Goal: Information Seeking & Learning: Find contact information

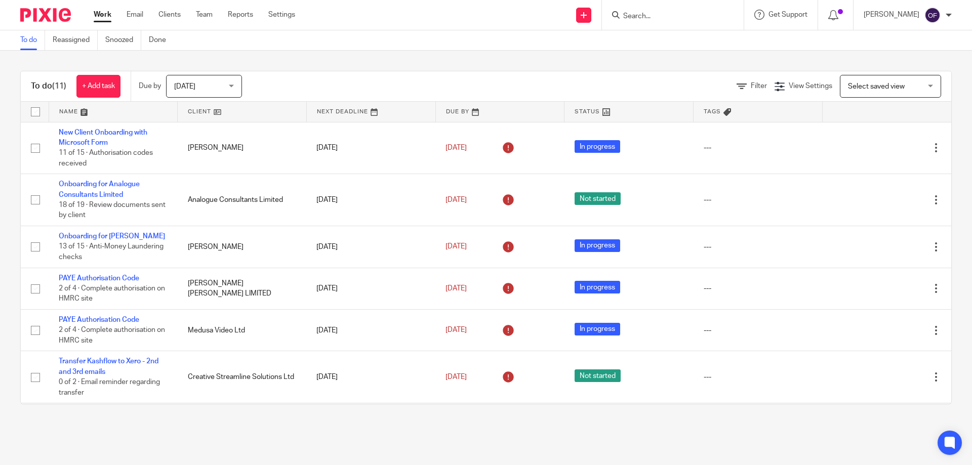
click at [632, 16] on input "Search" at bounding box center [667, 16] width 91 height 9
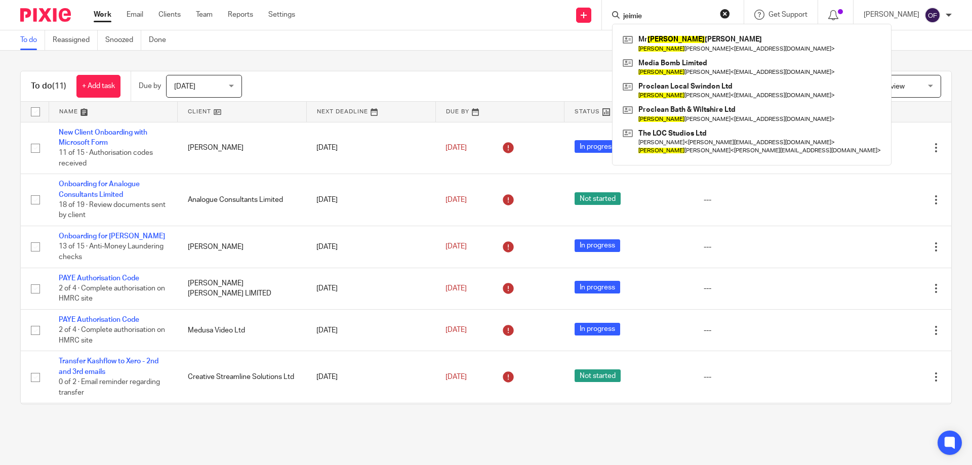
click button "submit" at bounding box center [0, 0] width 0 height 0
click at [681, 16] on input "jeimie" at bounding box center [667, 16] width 91 height 9
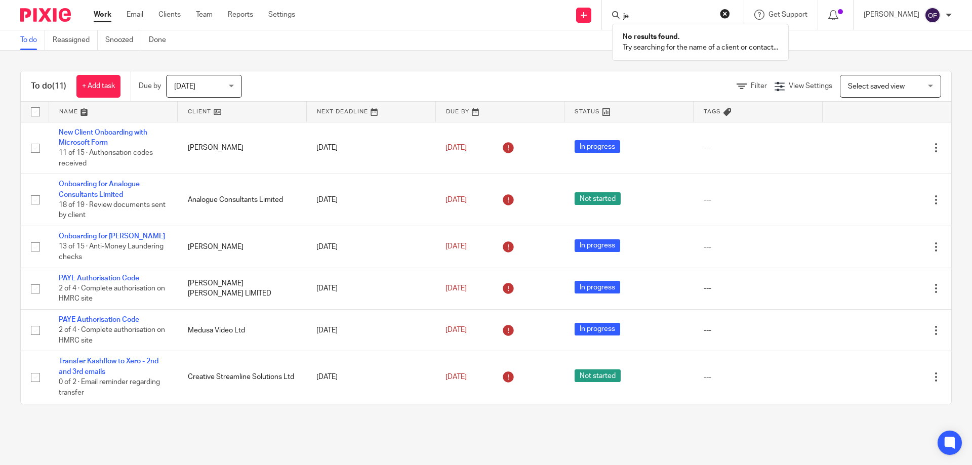
type input "j"
click at [667, 18] on input "delta" at bounding box center [667, 16] width 91 height 9
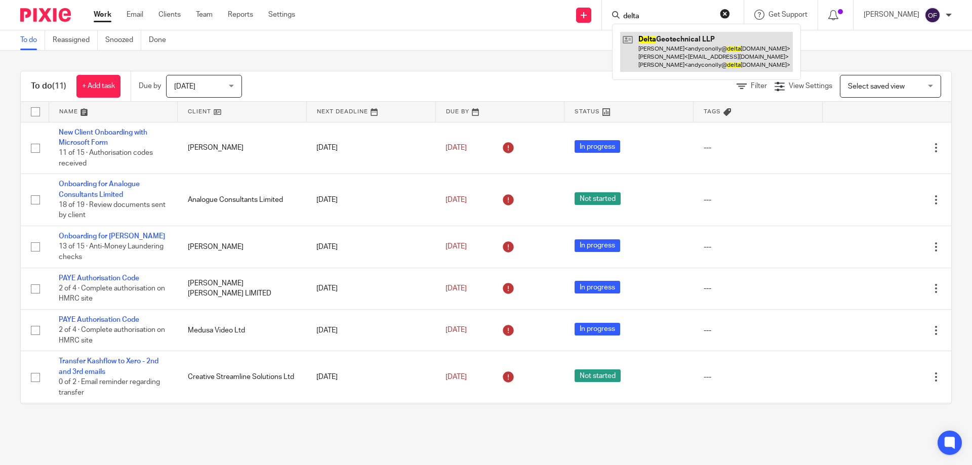
type input "delta"
click at [664, 36] on link at bounding box center [706, 52] width 173 height 40
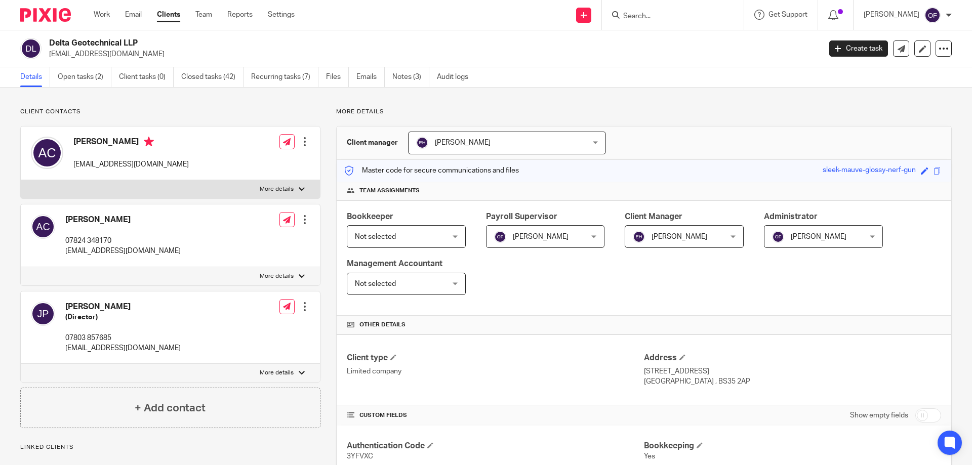
click at [661, 13] on input "Search" at bounding box center [667, 16] width 91 height 9
click at [660, 17] on input "Search" at bounding box center [667, 16] width 91 height 9
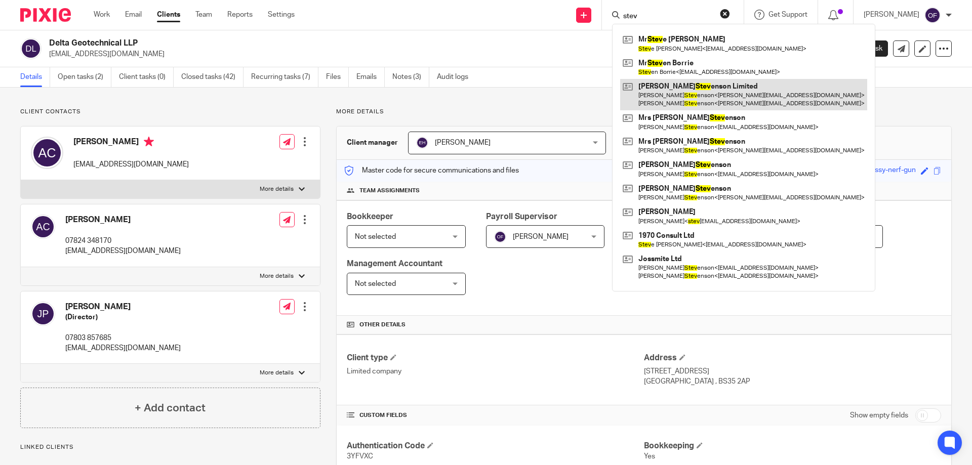
type input "stev"
click at [690, 87] on link at bounding box center [743, 94] width 247 height 31
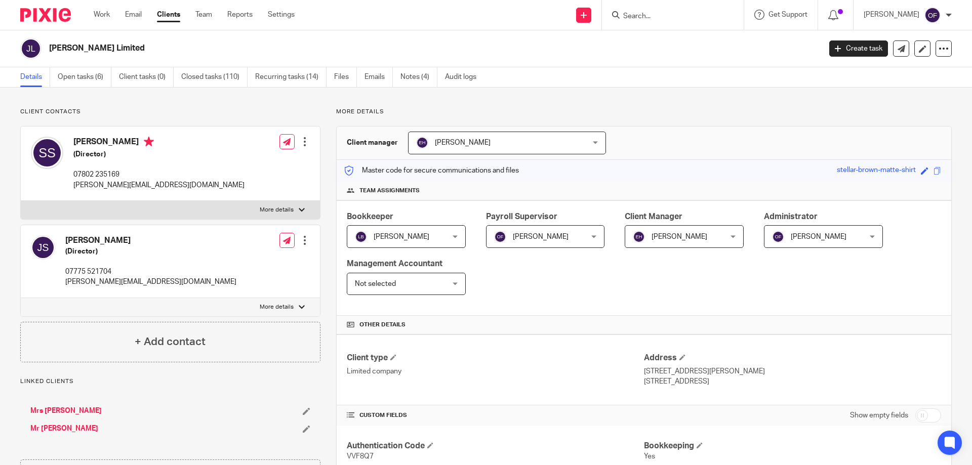
click at [674, 8] on div at bounding box center [673, 15] width 142 height 30
click at [665, 16] on input "Search" at bounding box center [667, 16] width 91 height 9
type input "delta"
click button "submit" at bounding box center [0, 0] width 0 height 0
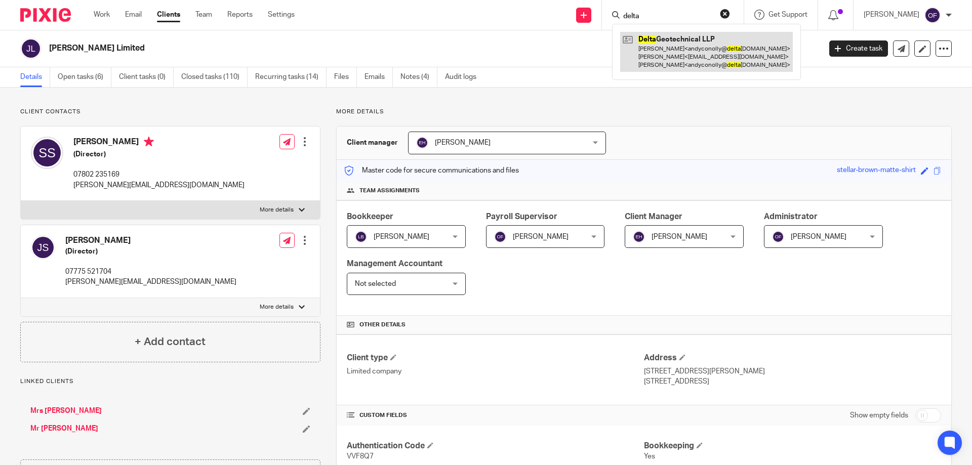
click at [671, 59] on link at bounding box center [706, 52] width 173 height 40
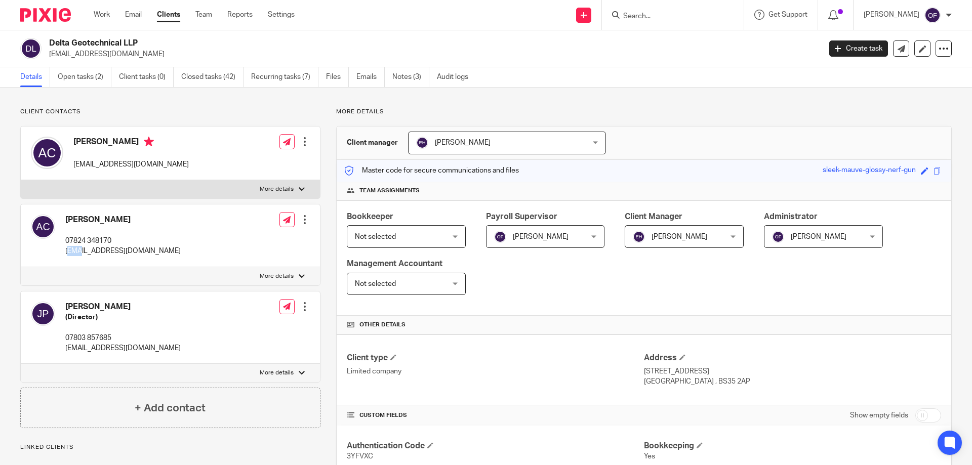
drag, startPoint x: 67, startPoint y: 252, endPoint x: 83, endPoint y: 247, distance: 16.0
click at [83, 247] on p "andyconolly@deltageotechnical.co.uk" at bounding box center [122, 251] width 115 height 10
drag, startPoint x: 78, startPoint y: 245, endPoint x: 62, endPoint y: 247, distance: 15.8
click at [75, 245] on p "07824 348170" at bounding box center [122, 241] width 115 height 10
click at [67, 251] on p "andyconolly@deltageotechnical.co.uk" at bounding box center [122, 251] width 115 height 10
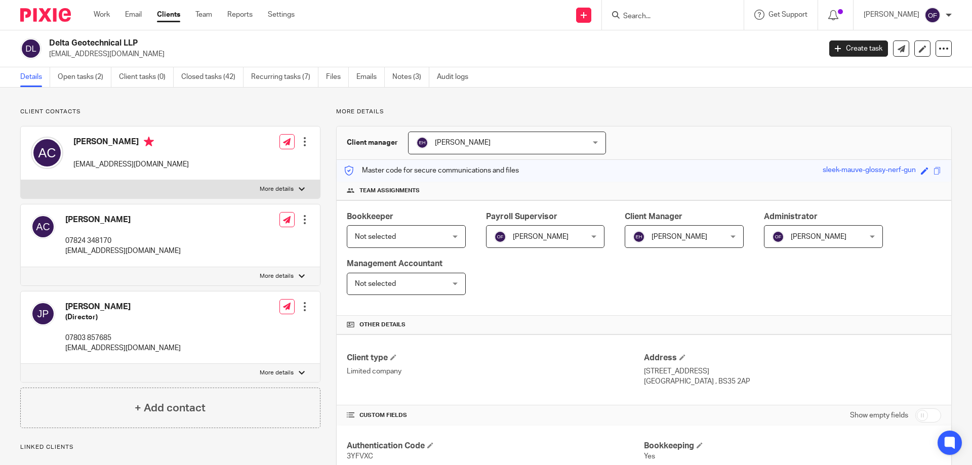
drag, startPoint x: 65, startPoint y: 252, endPoint x: 195, endPoint y: 253, distance: 129.6
click at [195, 253] on div "Andy Conolly 07824 348170 andyconolly@deltageotechnical.co.uk Edit contact Crea…" at bounding box center [170, 236] width 299 height 62
copy p "andyconolly@deltageotechnical.co.uk"
click at [93, 336] on p "07803 857685" at bounding box center [122, 338] width 115 height 10
drag, startPoint x: 64, startPoint y: 350, endPoint x: 148, endPoint y: 353, distance: 84.1
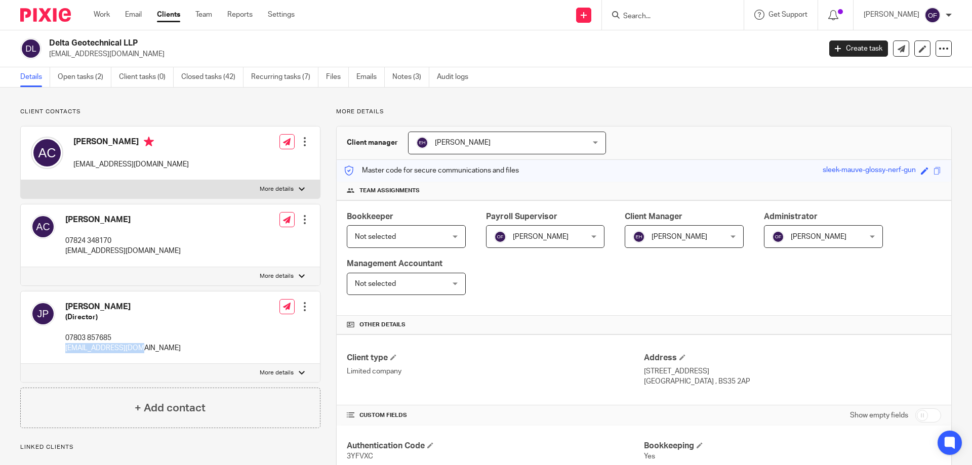
click at [148, 353] on div "John Peterson (Director) 07803 857685 jrp@pile-design.com Edit contact Create c…" at bounding box center [170, 328] width 299 height 73
copy p "jrp@pile-design.com"
drag, startPoint x: 74, startPoint y: 164, endPoint x: 209, endPoint y: 163, distance: 135.2
click at [209, 163] on div "Andy Conolly andyconolly@deltageotechnical.co.uk Edit contact Create client fro…" at bounding box center [170, 154] width 299 height 54
copy p "andyconolly@deltageotechnical.co.uk"
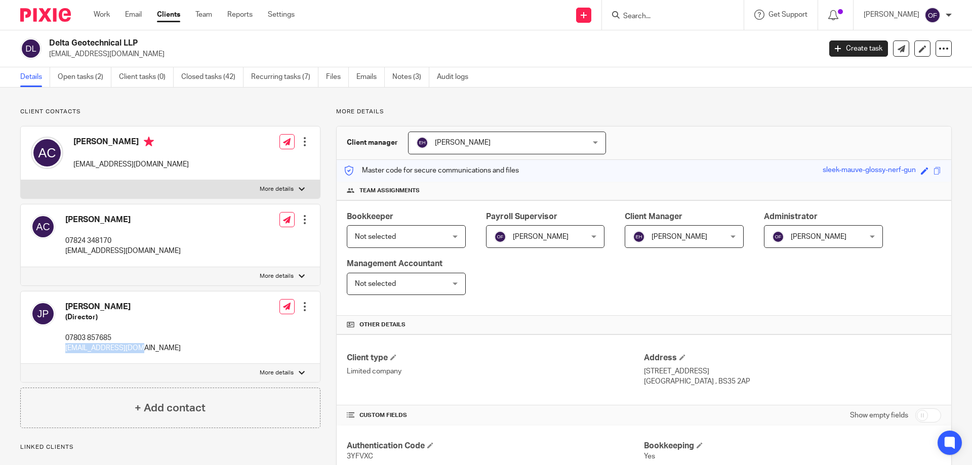
copy p "andyconolly@deltageotechnical.co.uk"
click at [635, 19] on input "Search" at bounding box center [667, 16] width 91 height 9
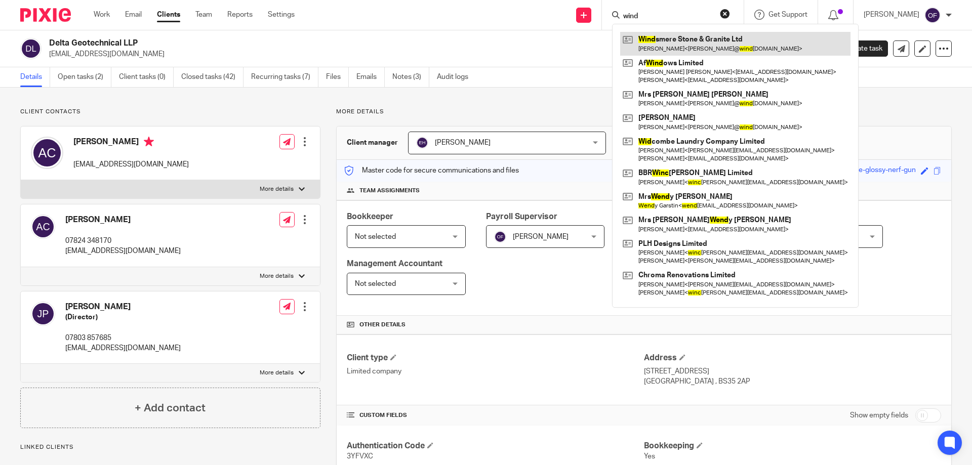
type input "wind"
click at [650, 37] on link at bounding box center [735, 43] width 230 height 23
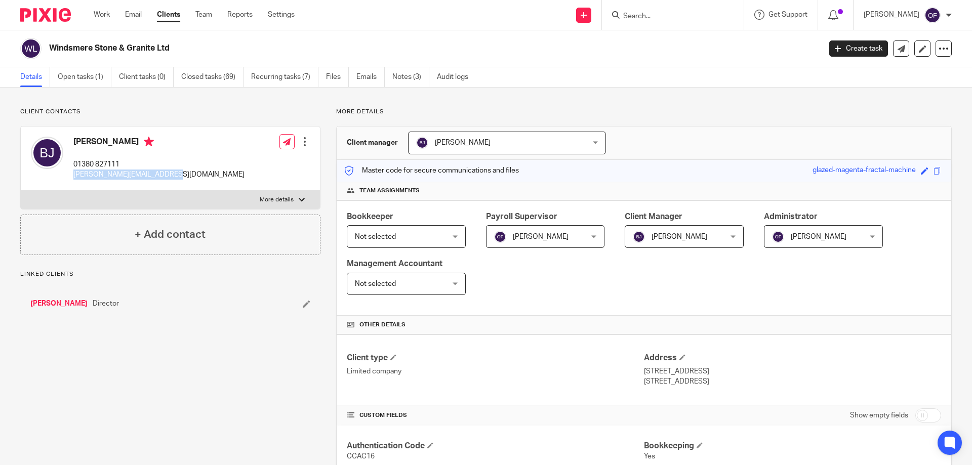
click at [219, 177] on div "[PERSON_NAME] 01380 827111 [PERSON_NAME][EMAIL_ADDRESS][DOMAIN_NAME] Edit conta…" at bounding box center [170, 159] width 299 height 64
click at [660, 22] on div at bounding box center [673, 15] width 142 height 30
click at [661, 12] on input "Search" at bounding box center [667, 16] width 91 height 9
click at [660, 9] on form at bounding box center [676, 15] width 108 height 13
click at [672, 15] on input "Search" at bounding box center [667, 16] width 91 height 9
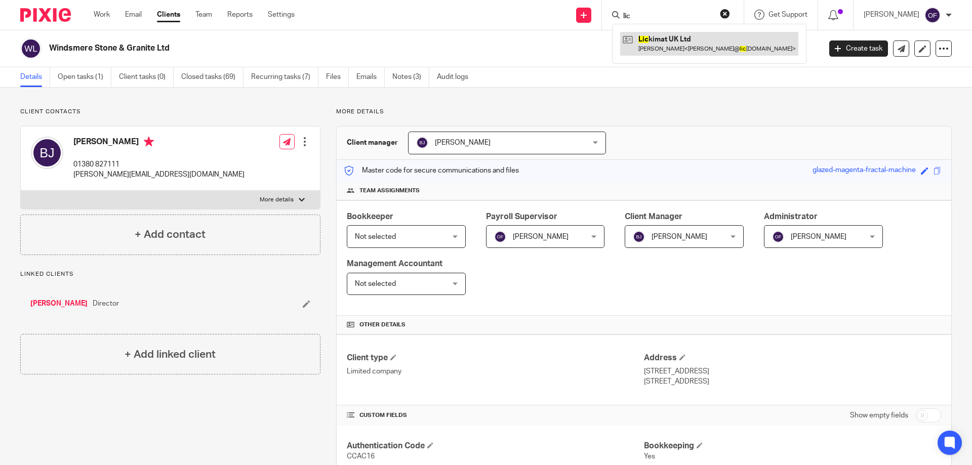
type input "lic"
click at [670, 43] on link at bounding box center [709, 43] width 178 height 23
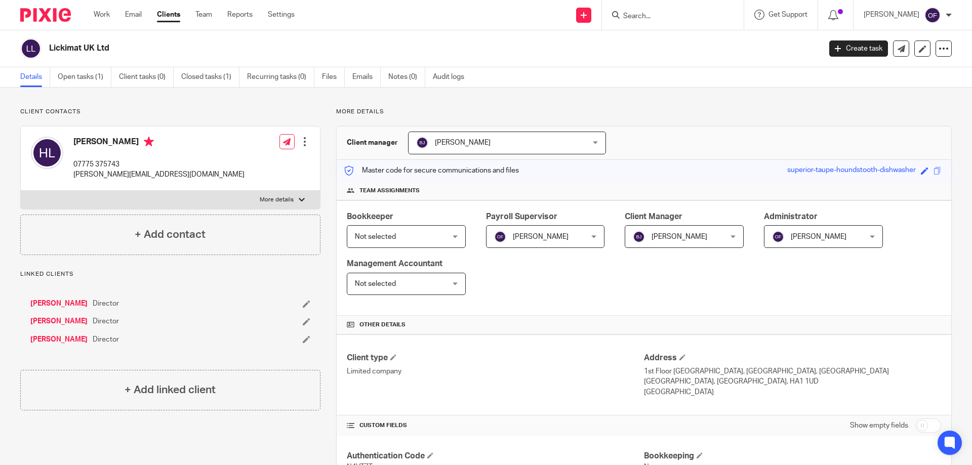
drag, startPoint x: 48, startPoint y: 49, endPoint x: 140, endPoint y: 50, distance: 92.2
click at [140, 50] on div "Lickimat UK Ltd" at bounding box center [417, 48] width 794 height 21
copy h2 "Lickimat UK Ltd"
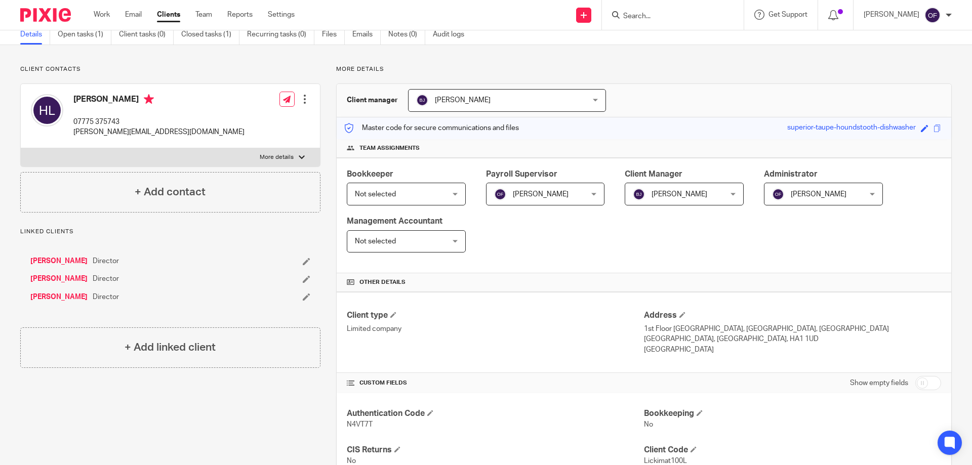
scroll to position [101, 0]
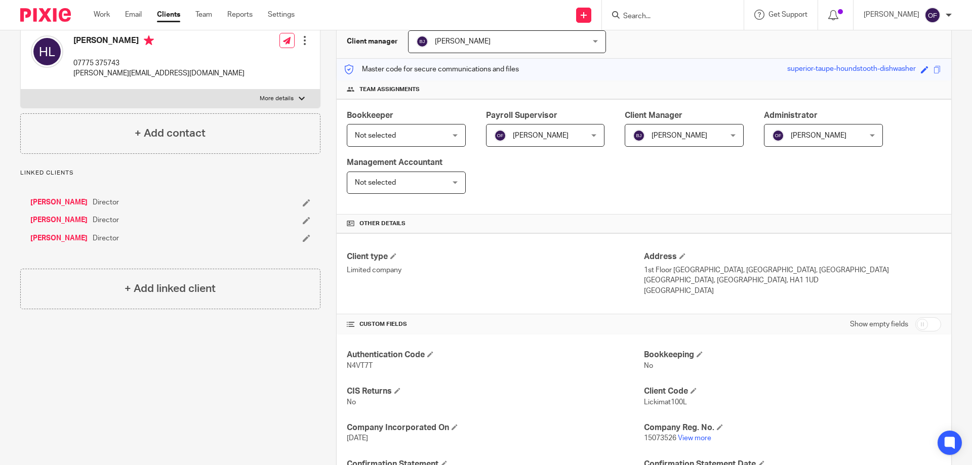
drag, startPoint x: 638, startPoint y: 271, endPoint x: 706, endPoint y: 271, distance: 68.4
click at [706, 271] on div "Client type Limited company Address 1st Floor Healthaid House, Marlborough Hill…" at bounding box center [644, 273] width 615 height 81
drag, startPoint x: 707, startPoint y: 271, endPoint x: 680, endPoint y: 274, distance: 27.1
click at [707, 271] on p "1st Floor Healthaid House, Marlborough Hill, Harrow" at bounding box center [792, 270] width 297 height 10
drag, startPoint x: 639, startPoint y: 269, endPoint x: 721, endPoint y: 270, distance: 82.5
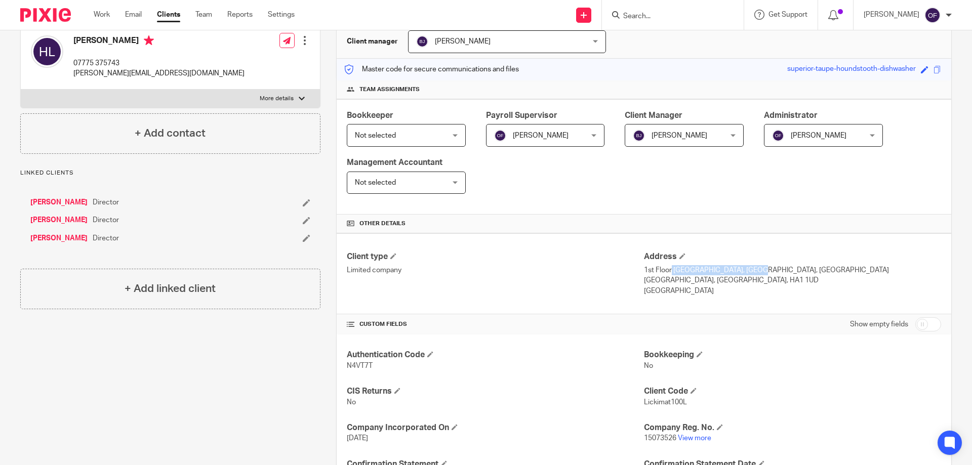
click at [721, 270] on p "1st Floor Healthaid House, Marlborough Hill, Harrow" at bounding box center [792, 270] width 297 height 10
copy p "1st Floor Healthaid House"
click at [744, 274] on p "1st Floor Healthaid House, Marlborough Hill, Harrow" at bounding box center [792, 270] width 297 height 10
drag, startPoint x: 725, startPoint y: 268, endPoint x: 776, endPoint y: 266, distance: 51.2
click at [776, 266] on p "1st Floor Healthaid House, Marlborough Hill, Harrow" at bounding box center [792, 270] width 297 height 10
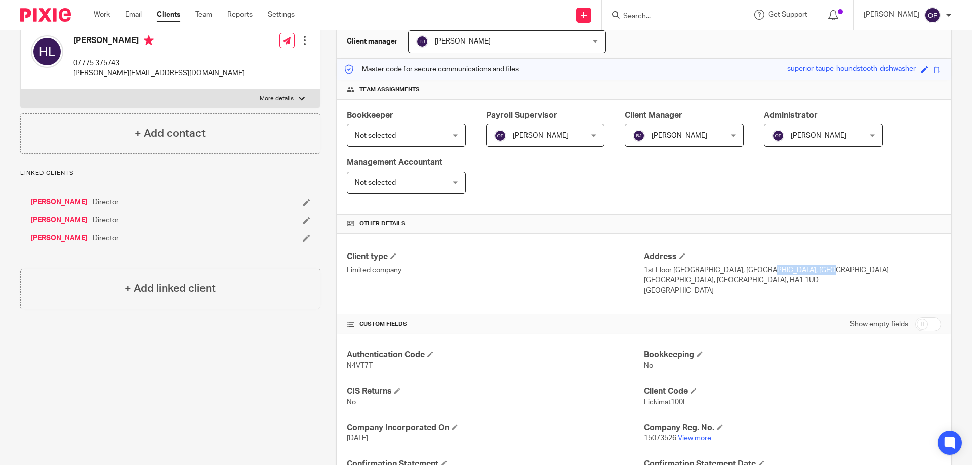
copy p "Marlborough Hill"
click at [817, 270] on p "1st Floor Healthaid House, Marlborough Hill, Harrow" at bounding box center [792, 270] width 297 height 10
drag, startPoint x: 782, startPoint y: 269, endPoint x: 807, endPoint y: 268, distance: 24.8
click at [807, 268] on p "1st Floor Healthaid House, Marlborough Hill, Harrow" at bounding box center [792, 270] width 297 height 10
copy p "Harrow"
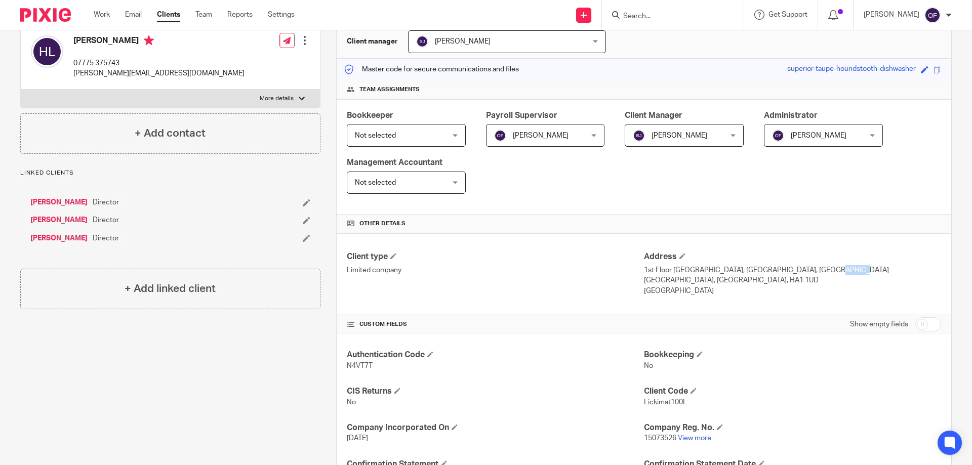
drag, startPoint x: 636, startPoint y: 280, endPoint x: 661, endPoint y: 278, distance: 25.4
click at [661, 278] on div "Client type Limited company Address 1st Floor Healthaid House, Marlborough Hill…" at bounding box center [644, 273] width 615 height 81
click at [661, 278] on p "Middlesex, England, HA1 1UD" at bounding box center [792, 280] width 297 height 10
drag, startPoint x: 639, startPoint y: 279, endPoint x: 669, endPoint y: 280, distance: 30.4
click at [669, 280] on p "Middlesex, England, HA1 1UD" at bounding box center [792, 280] width 297 height 10
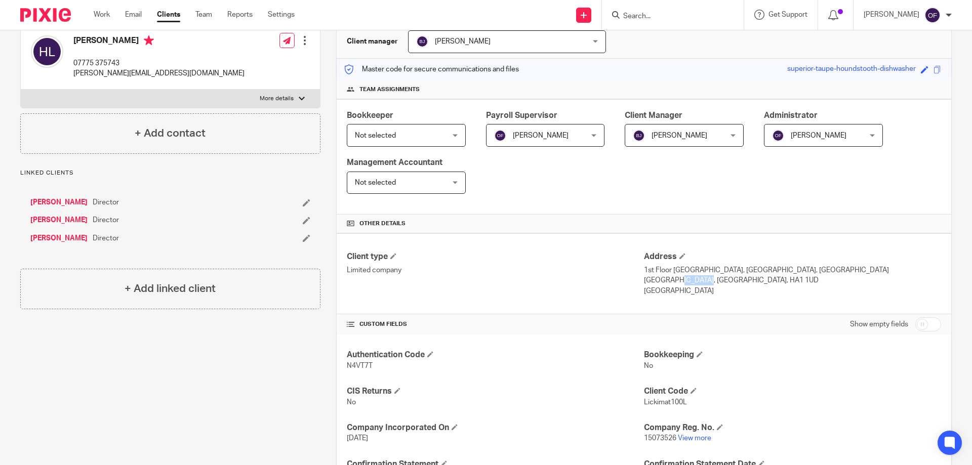
copy p "Middlese"
drag, startPoint x: 704, startPoint y: 277, endPoint x: 735, endPoint y: 283, distance: 30.8
click at [735, 283] on p "Middlesex, England, HA1 1UD" at bounding box center [792, 280] width 297 height 10
copy p "HA1 1UD"
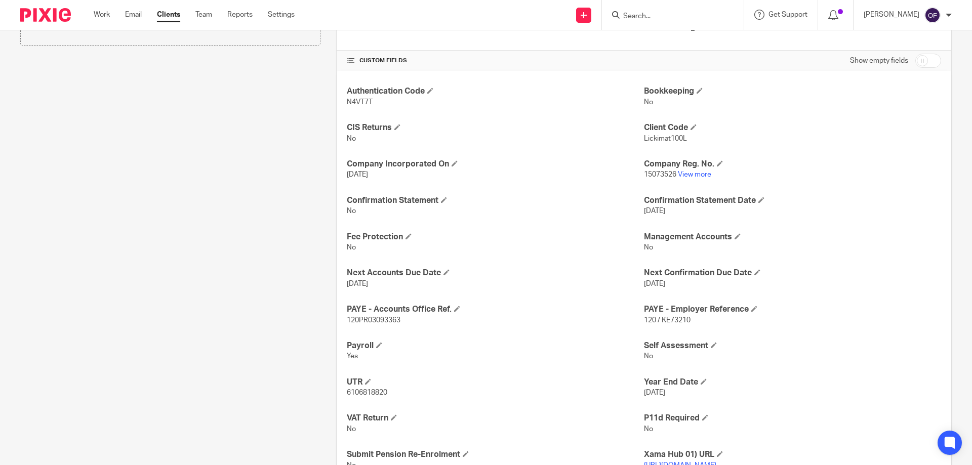
scroll to position [214, 0]
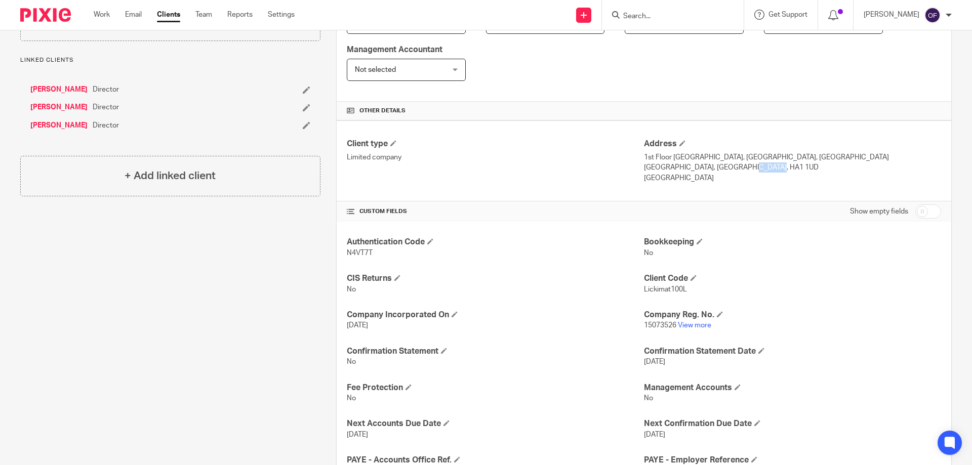
click at [927, 215] on input "checkbox" at bounding box center [928, 212] width 26 height 14
checkbox input "true"
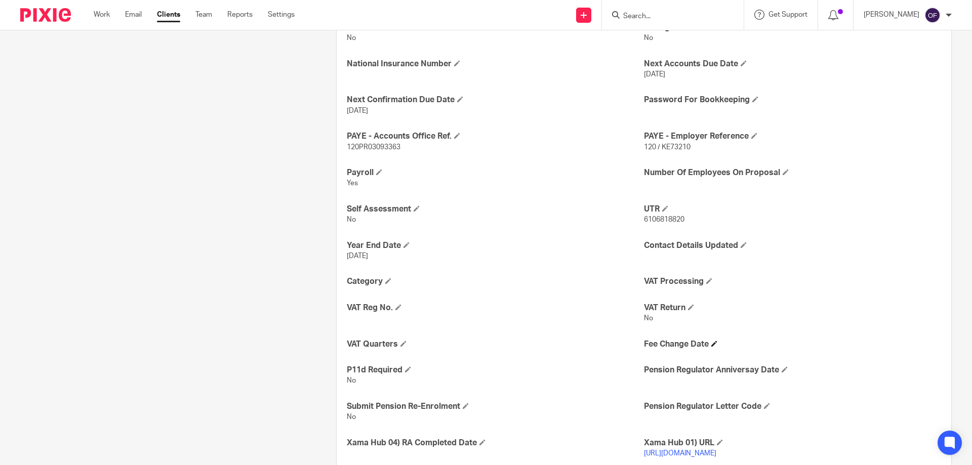
scroll to position [619, 0]
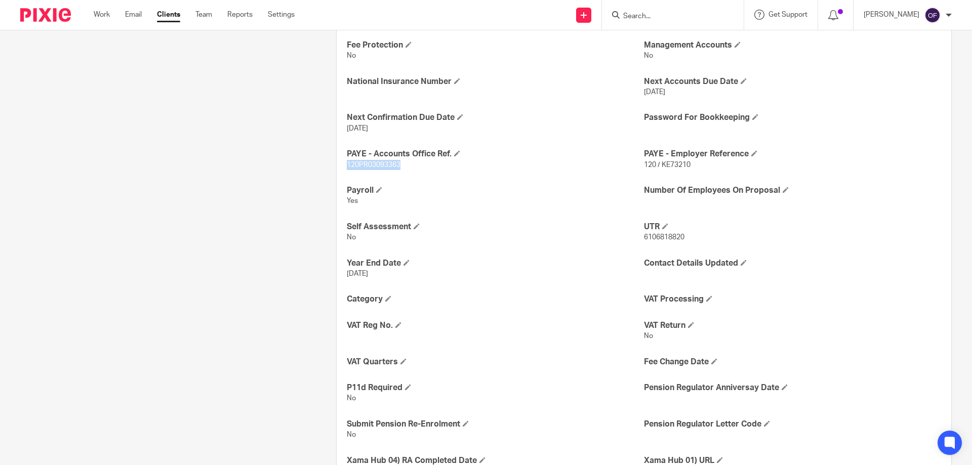
drag, startPoint x: 346, startPoint y: 163, endPoint x: 405, endPoint y: 166, distance: 58.8
click at [405, 166] on p "120PR03093363" at bounding box center [495, 165] width 297 height 10
copy span "120PR03093363"
drag, startPoint x: 658, startPoint y: 165, endPoint x: 689, endPoint y: 167, distance: 31.5
click at [689, 167] on p "120 / KE73210" at bounding box center [792, 165] width 297 height 10
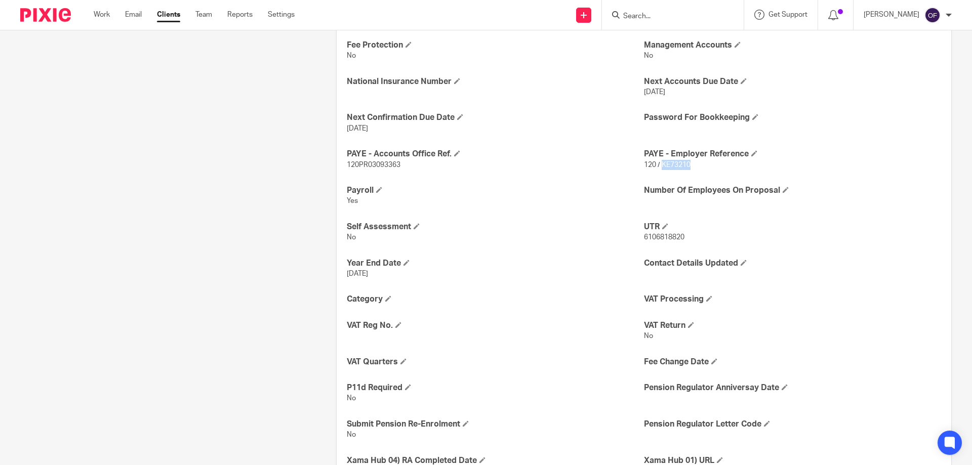
copy span "KE73210"
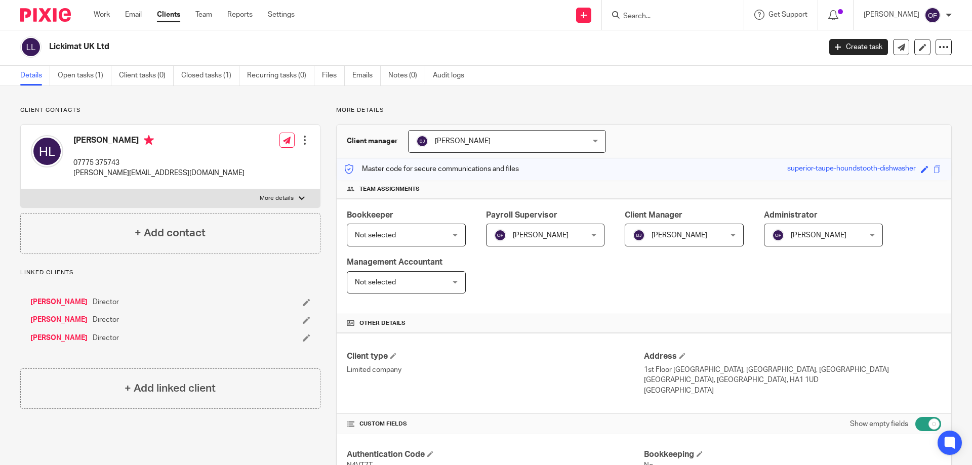
scroll to position [0, 0]
drag, startPoint x: 70, startPoint y: 175, endPoint x: 161, endPoint y: 185, distance: 91.1
click at [161, 185] on div "Heidi Luedecke 07775 375743 heidi@lickimat.com Edit contact Create client from …" at bounding box center [170, 159] width 299 height 64
copy p "heidi@lickimat.com"
